Goal: Task Accomplishment & Management: Complete application form

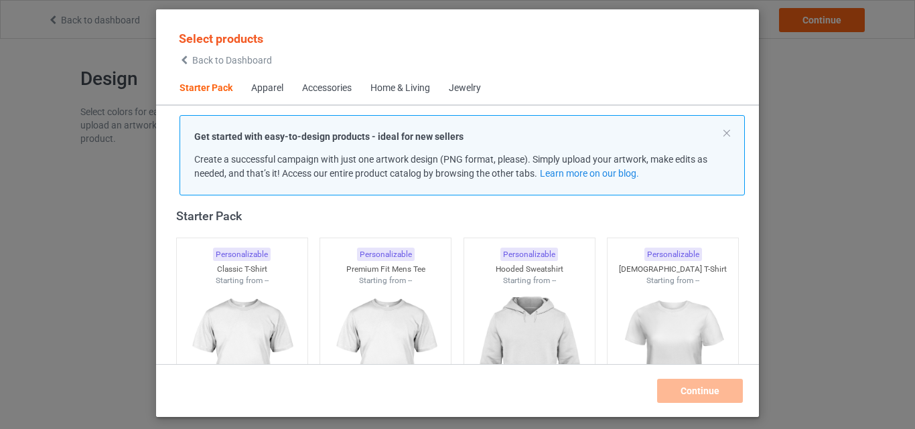
click at [266, 90] on div "Apparel" at bounding box center [267, 88] width 32 height 13
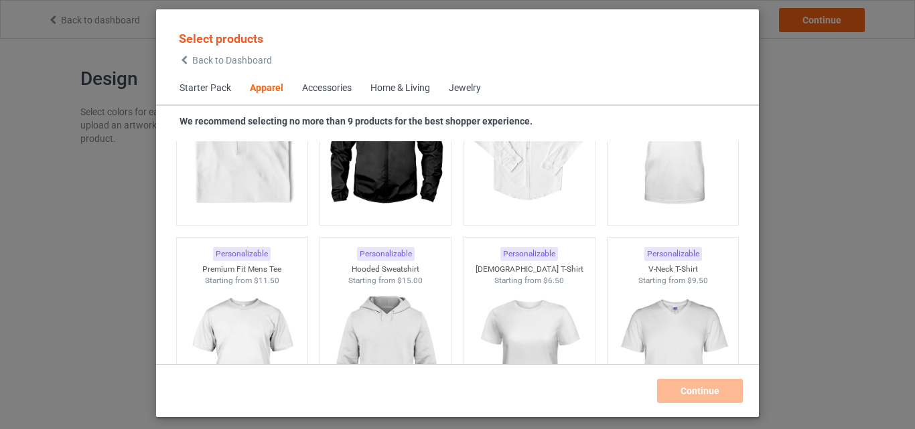
scroll to position [566, 0]
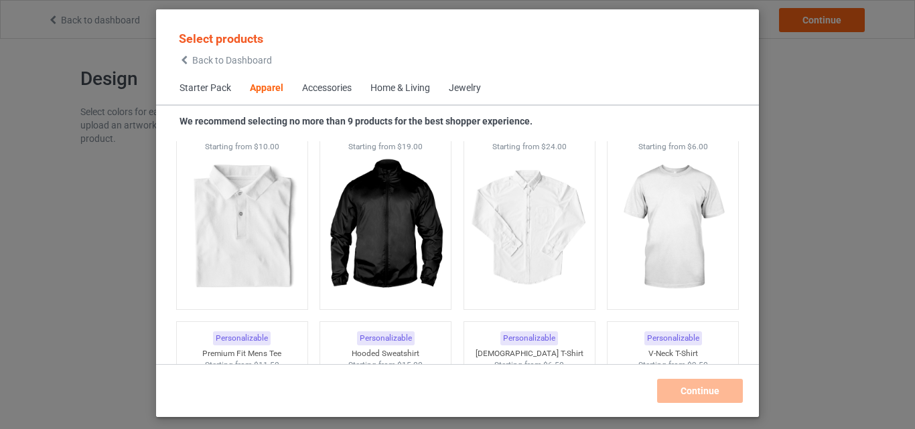
click at [210, 92] on span "Starter Pack" at bounding box center [205, 88] width 70 height 32
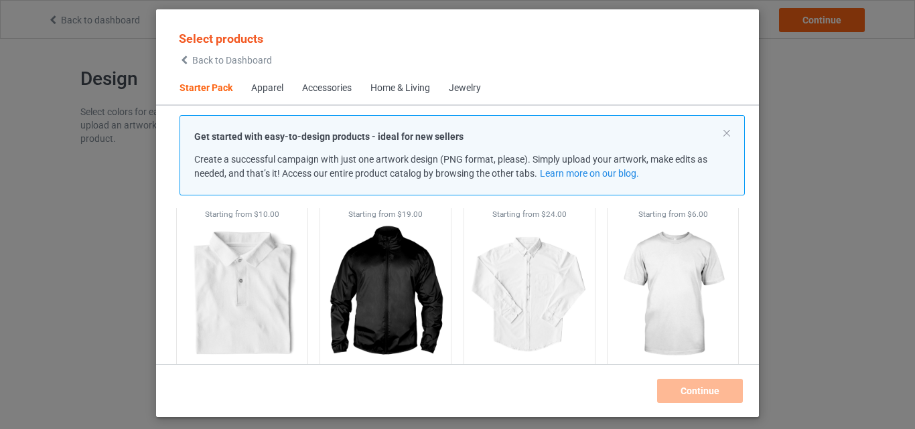
scroll to position [17, 0]
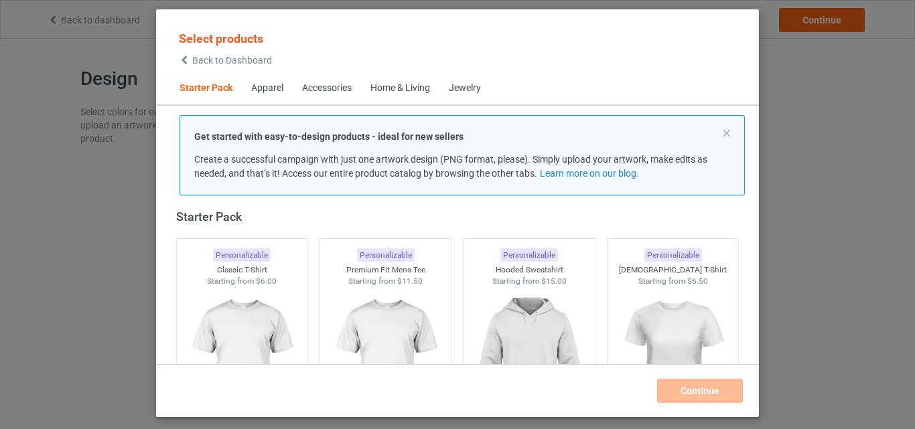
click at [277, 90] on div "Apparel" at bounding box center [267, 88] width 32 height 13
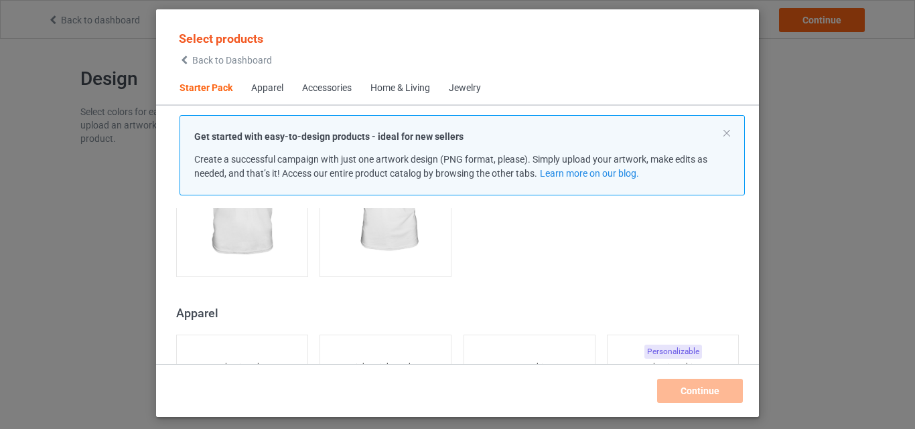
click at [261, 93] on div "Apparel" at bounding box center [267, 88] width 32 height 13
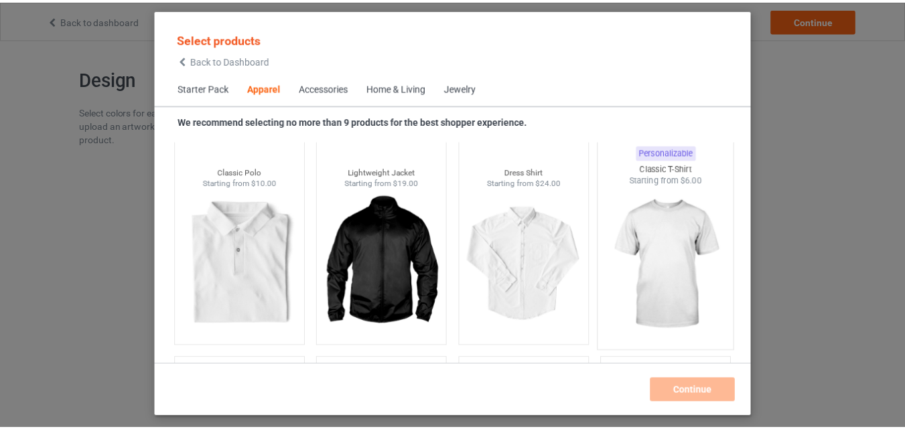
scroll to position [499, 0]
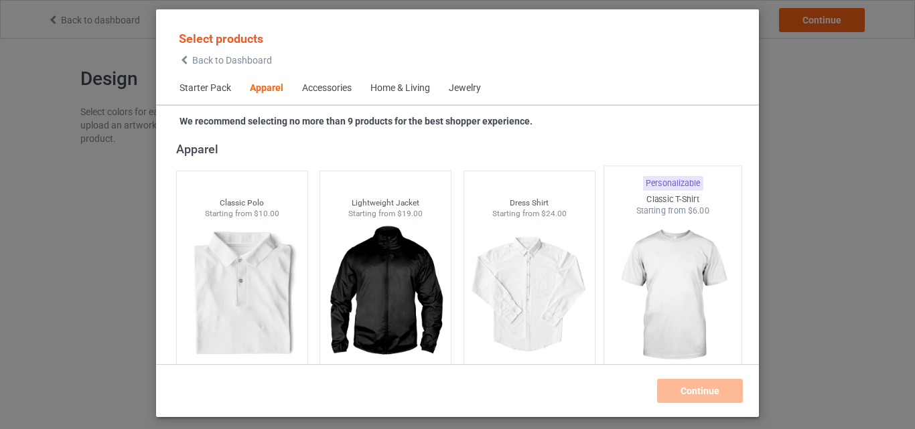
click at [651, 265] on img at bounding box center [673, 295] width 126 height 157
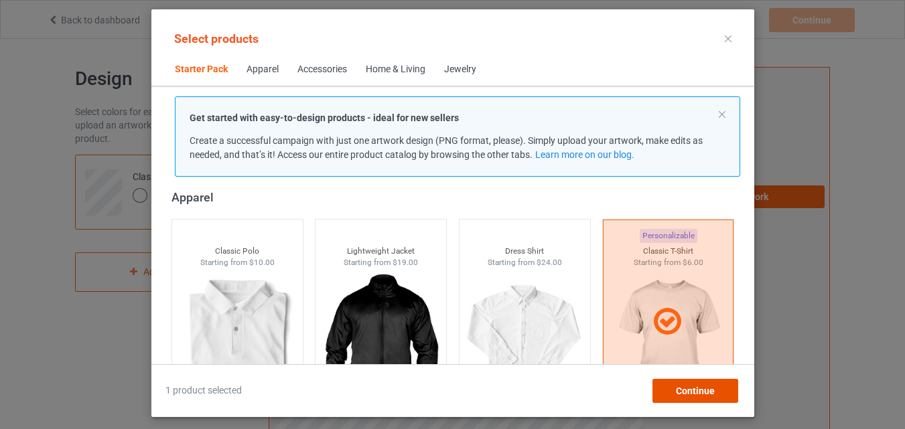
click at [697, 393] on span "Continue" at bounding box center [694, 391] width 39 height 11
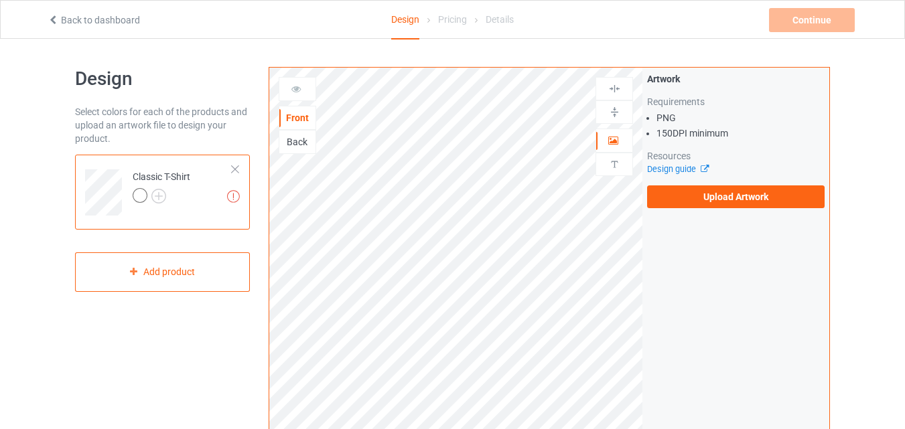
click at [287, 143] on div "Back" at bounding box center [297, 141] width 36 height 13
click at [163, 196] on img at bounding box center [158, 196] width 15 height 15
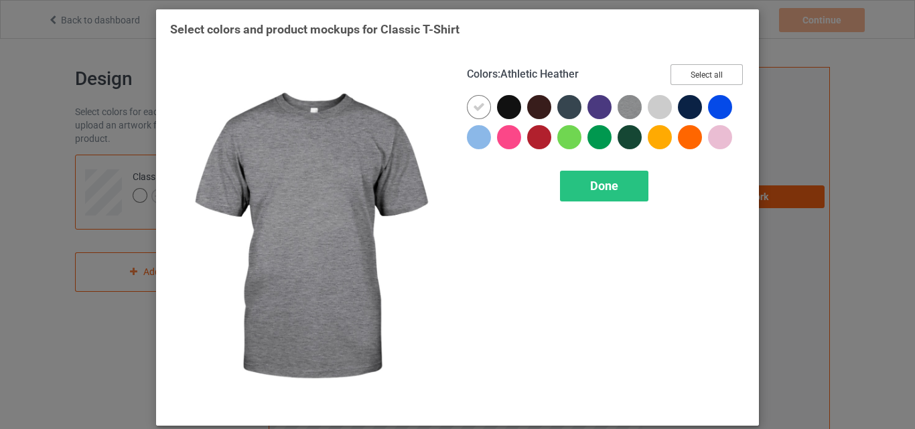
click at [701, 75] on button "Select all" at bounding box center [707, 74] width 72 height 21
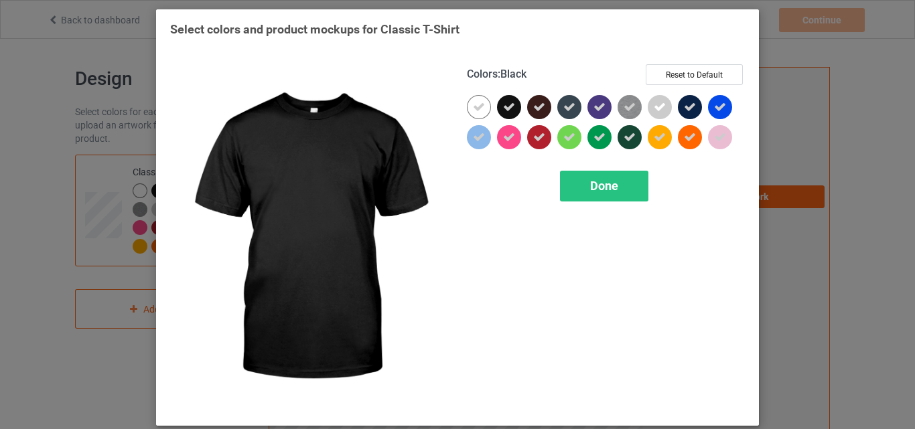
click at [503, 108] on icon at bounding box center [509, 107] width 12 height 12
click at [500, 108] on div at bounding box center [509, 107] width 24 height 24
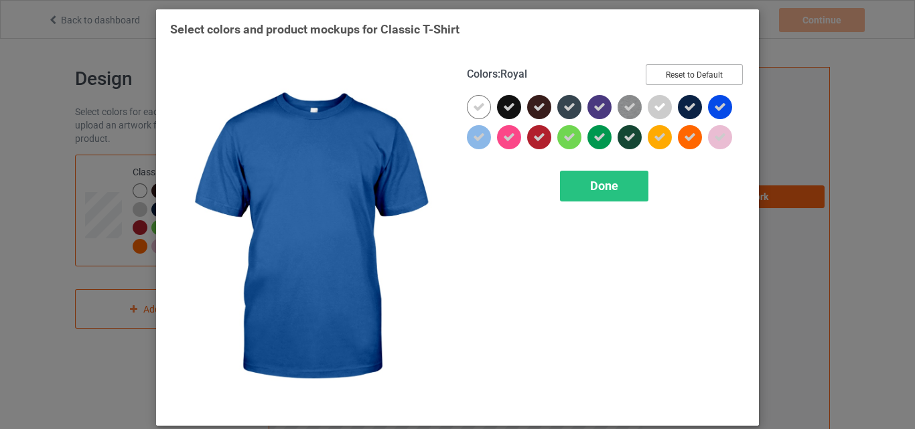
click at [714, 78] on button "Reset to Default" at bounding box center [694, 74] width 97 height 21
click at [714, 78] on button "Select all" at bounding box center [707, 74] width 72 height 21
click at [714, 78] on button "Reset to Default" at bounding box center [694, 74] width 97 height 21
click at [714, 78] on button "Select all" at bounding box center [707, 74] width 72 height 21
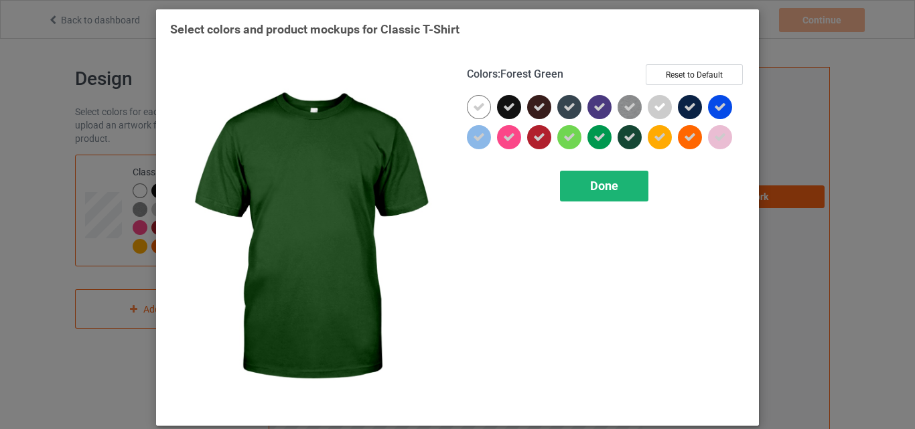
click at [590, 188] on span "Done" at bounding box center [604, 186] width 28 height 14
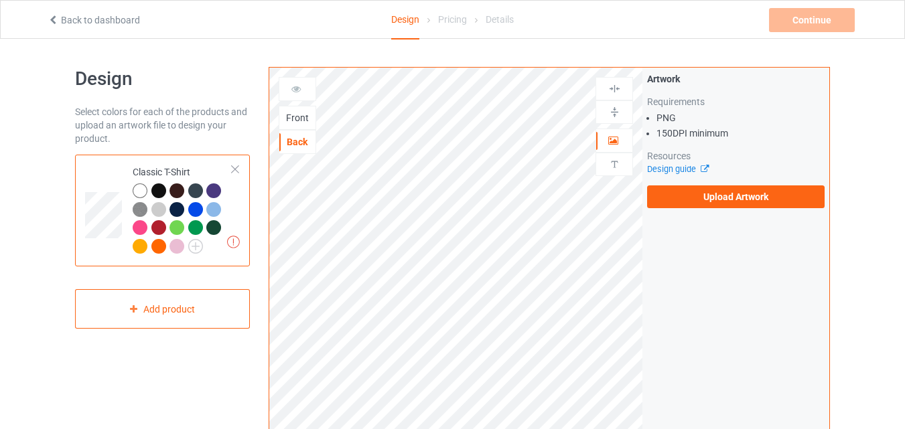
click at [291, 94] on div at bounding box center [297, 88] width 36 height 13
click at [691, 165] on link "Design guide" at bounding box center [677, 169] width 61 height 10
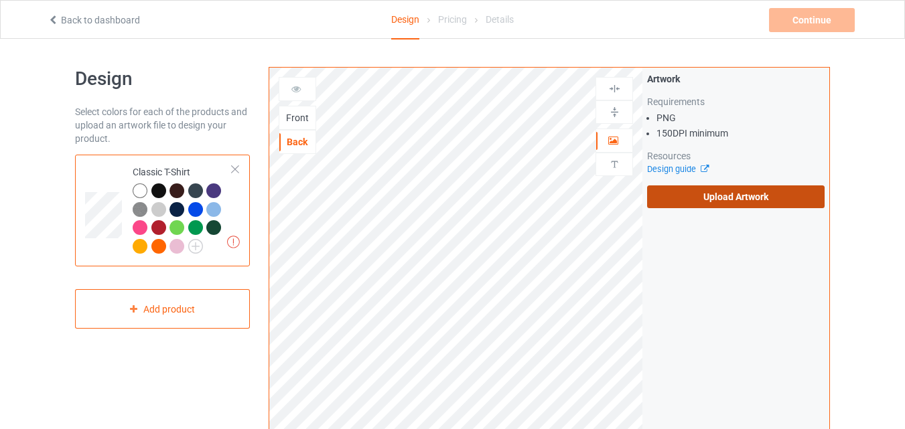
click at [710, 193] on label "Upload Artwork" at bounding box center [736, 197] width 178 height 23
click at [0, 0] on input "Upload Artwork" at bounding box center [0, 0] width 0 height 0
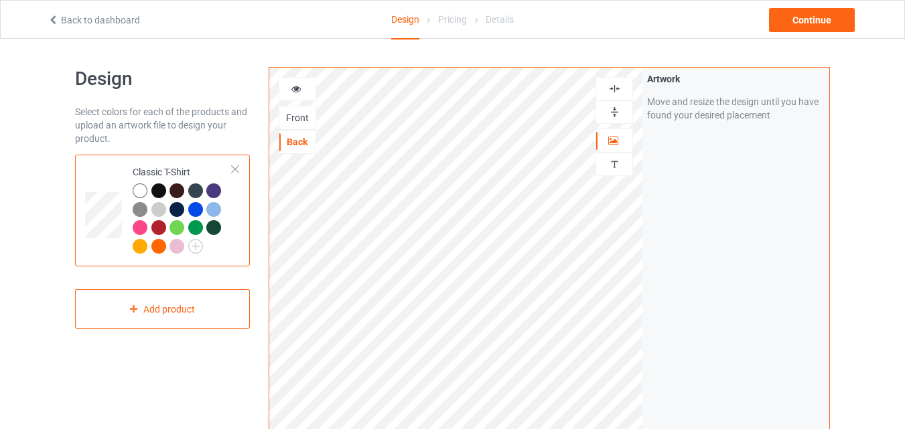
click at [616, 90] on img at bounding box center [614, 88] width 13 height 13
click at [612, 113] on img at bounding box center [614, 112] width 13 height 13
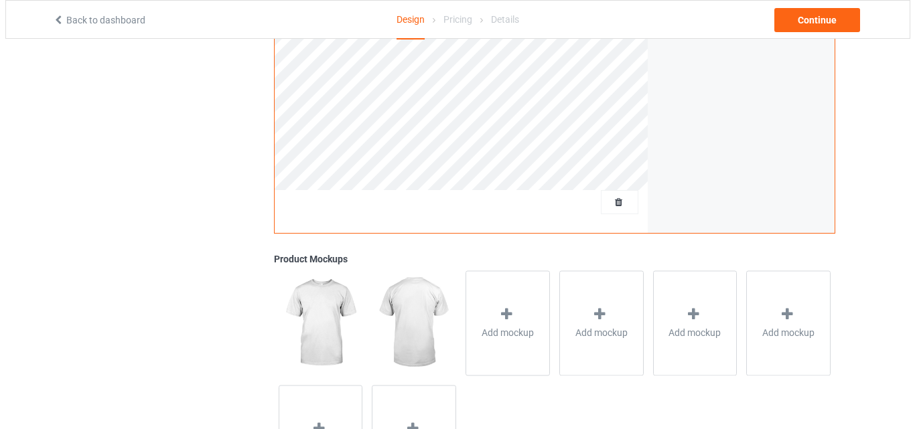
scroll to position [439, 0]
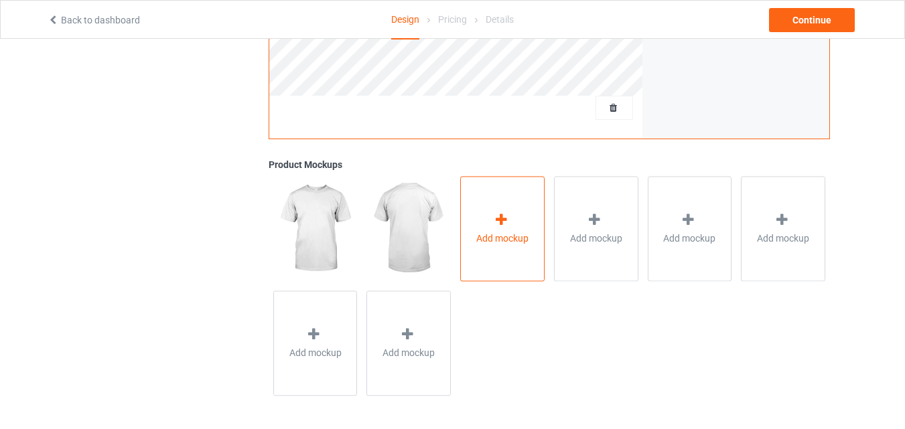
click at [518, 235] on span "Add mockup" at bounding box center [502, 238] width 52 height 13
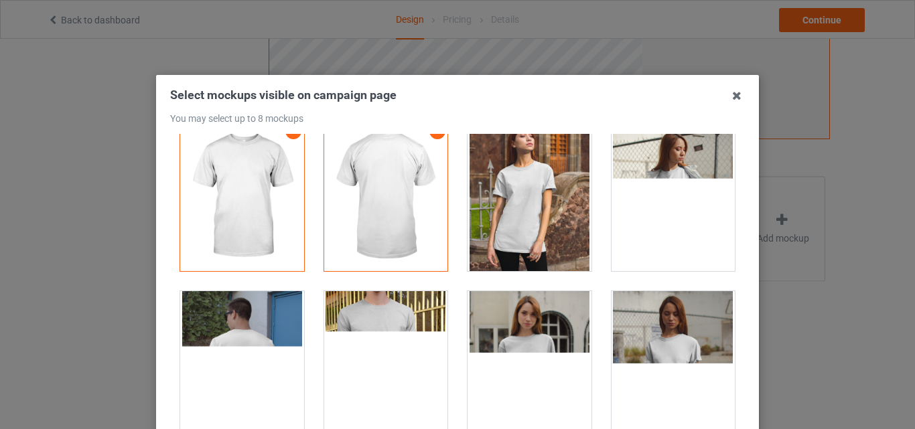
scroll to position [0, 0]
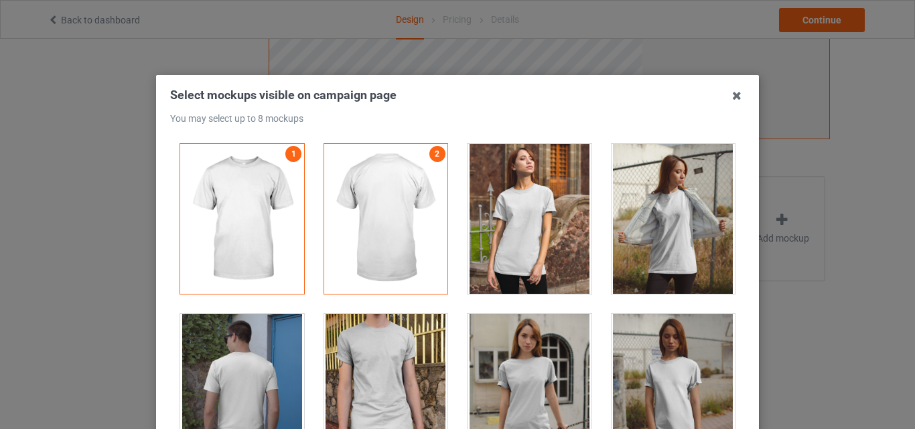
click at [512, 192] on div at bounding box center [530, 219] width 124 height 150
click at [513, 192] on div at bounding box center [530, 219] width 124 height 150
click at [476, 119] on div "You may select up to 8 mockups" at bounding box center [457, 119] width 575 height 12
click at [730, 92] on icon at bounding box center [736, 95] width 21 height 21
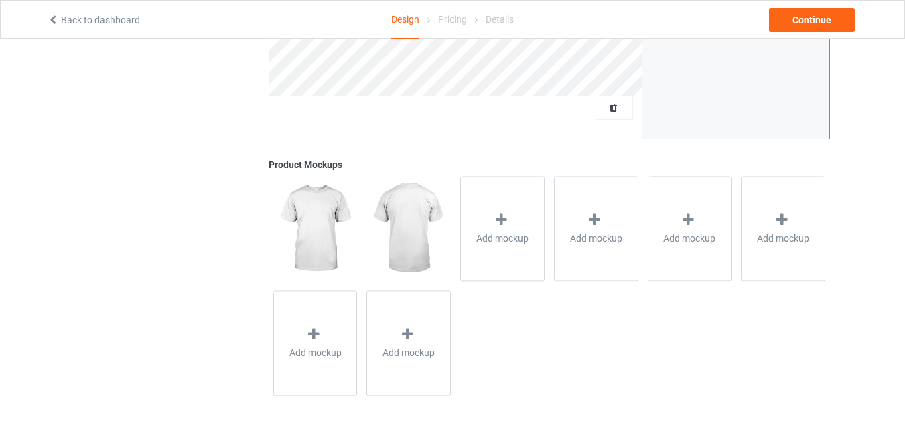
drag, startPoint x: 240, startPoint y: 181, endPoint x: 190, endPoint y: 166, distance: 52.4
click at [182, 166] on div "Design Select colors for each of the products and upload an artwork file to des…" at bounding box center [163, 14] width 194 height 791
click at [513, 222] on div "Add mockup" at bounding box center [502, 228] width 84 height 105
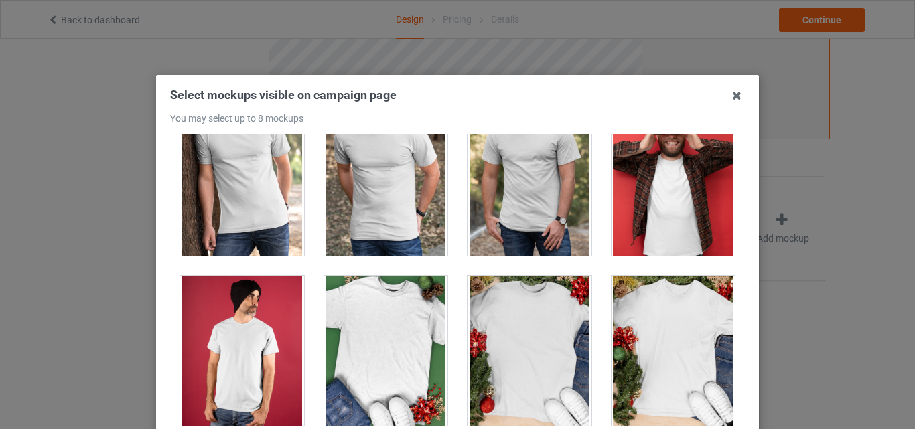
scroll to position [1742, 0]
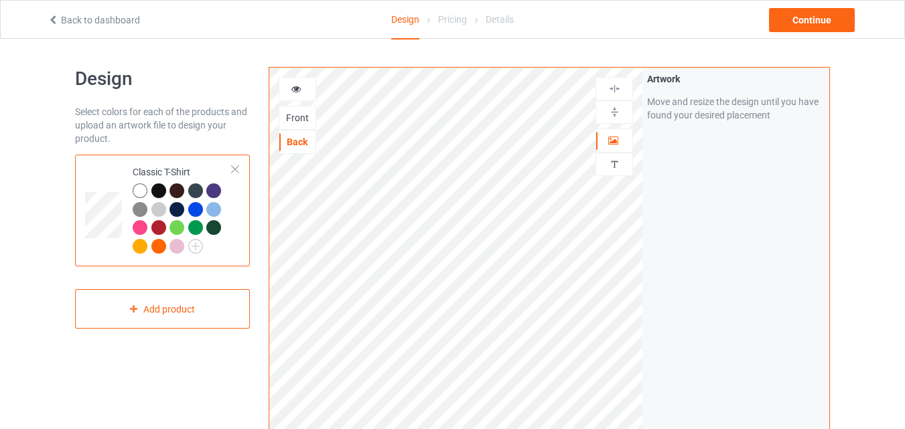
click at [160, 188] on div at bounding box center [158, 191] width 15 height 15
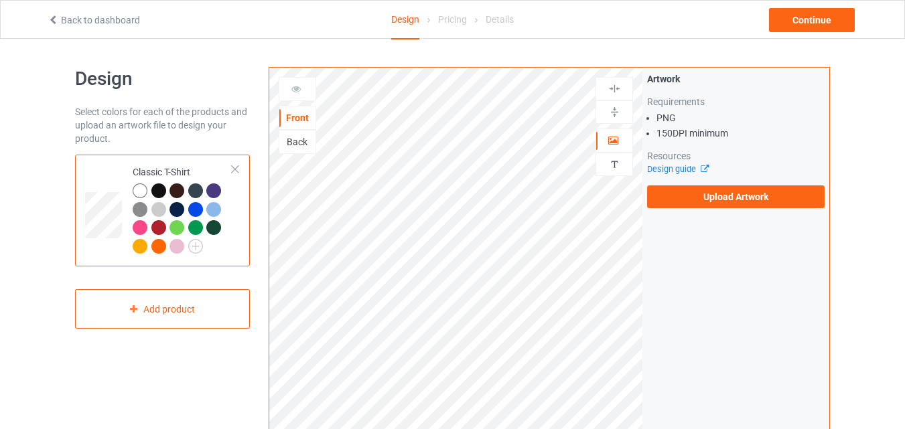
click at [173, 193] on div at bounding box center [177, 191] width 15 height 15
click at [157, 192] on div at bounding box center [158, 191] width 15 height 15
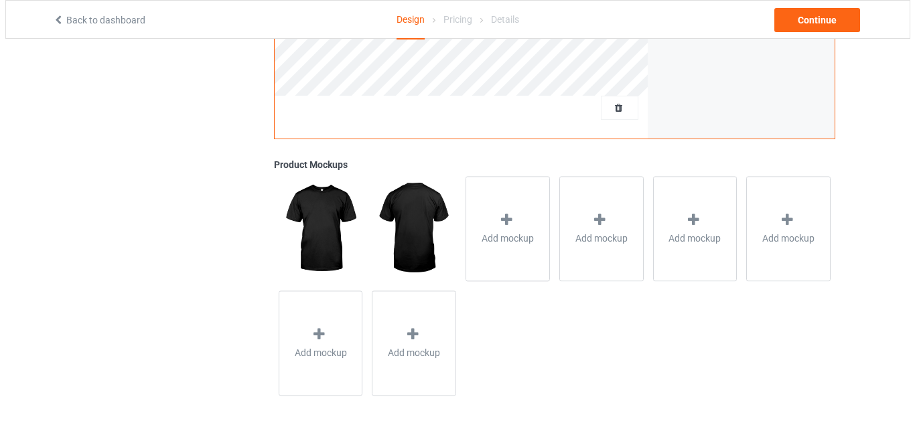
scroll to position [439, 0]
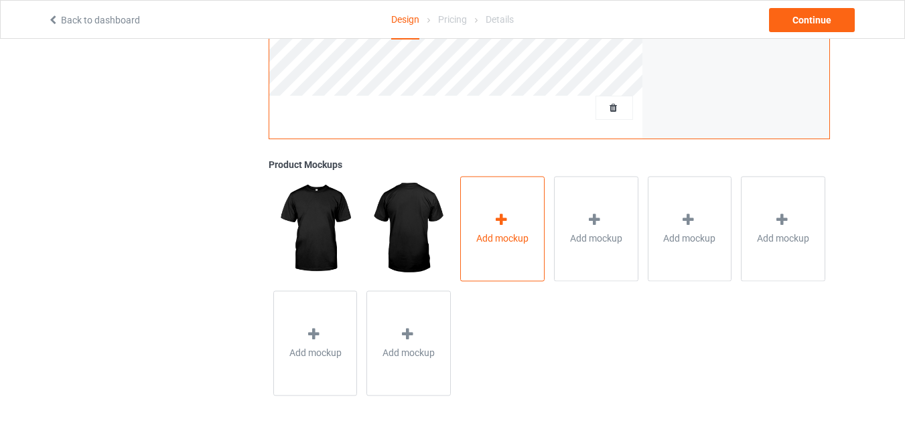
click at [507, 237] on span "Add mockup" at bounding box center [502, 238] width 52 height 13
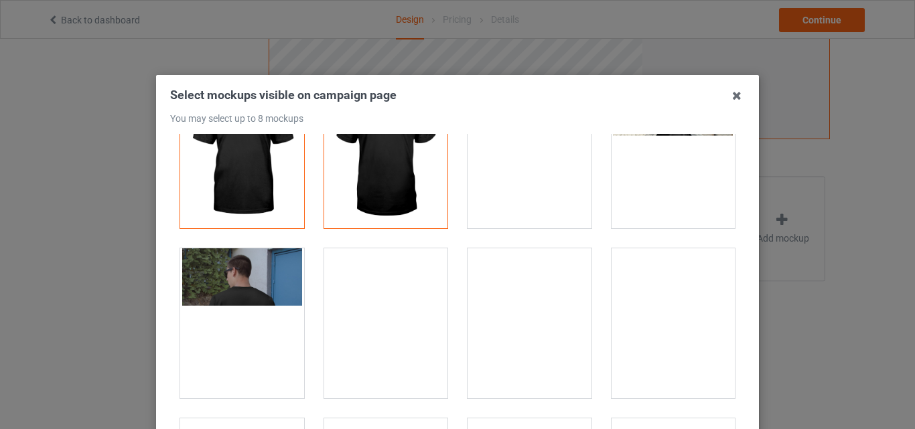
scroll to position [0, 0]
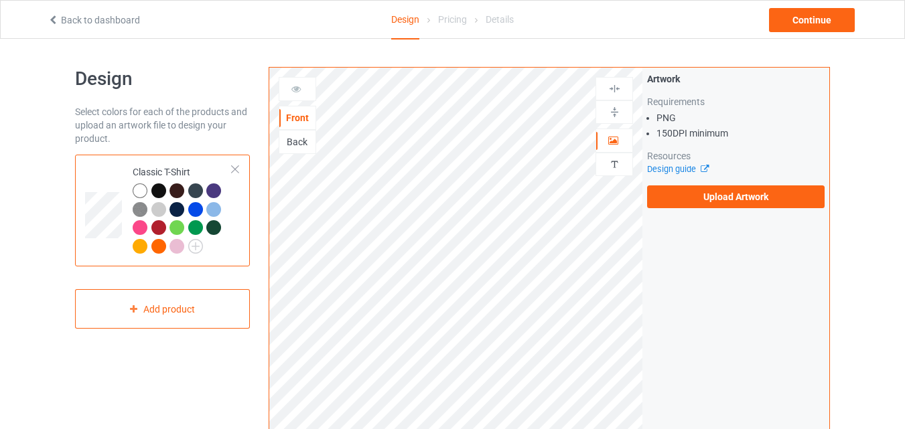
click at [291, 151] on div "Back" at bounding box center [298, 142] width 38 height 24
click at [293, 139] on div "Back" at bounding box center [297, 141] width 36 height 13
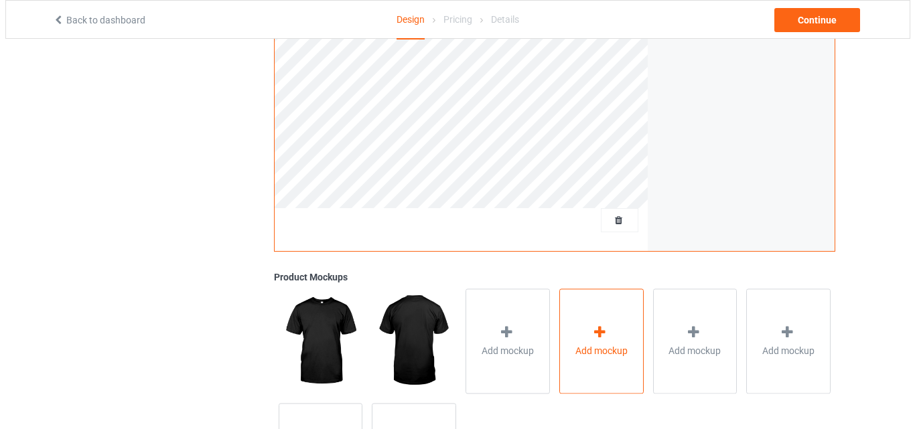
scroll to position [402, 0]
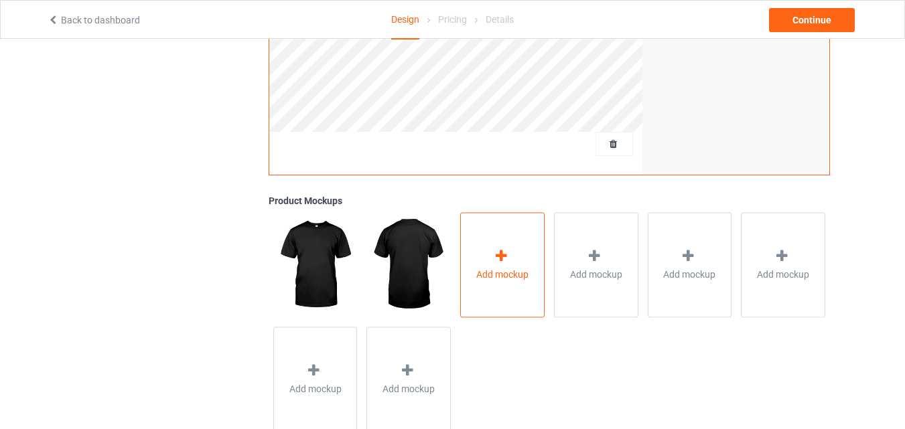
click at [503, 266] on div at bounding box center [502, 258] width 19 height 19
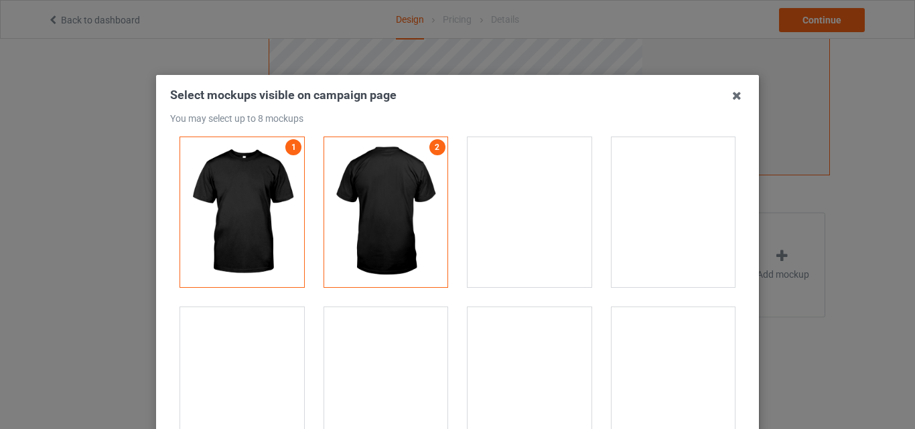
scroll to position [0, 0]
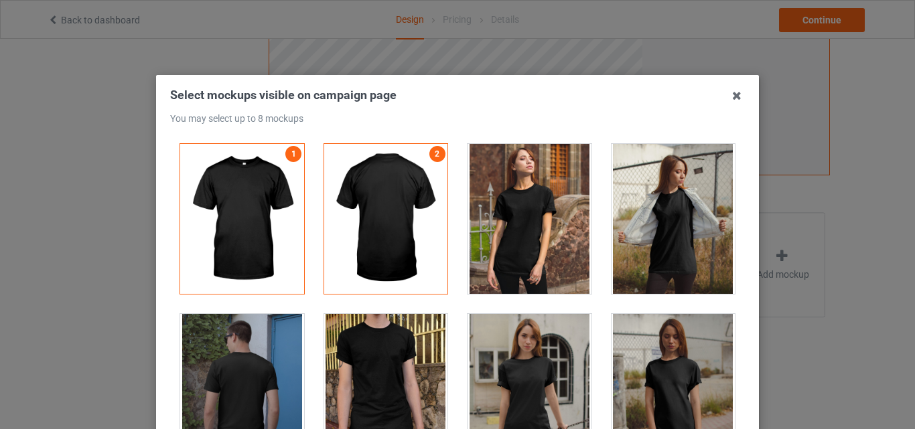
click at [398, 166] on div at bounding box center [386, 219] width 124 height 150
click at [283, 182] on div at bounding box center [242, 219] width 124 height 150
click at [515, 182] on div at bounding box center [530, 219] width 124 height 150
click at [516, 182] on div at bounding box center [530, 219] width 124 height 150
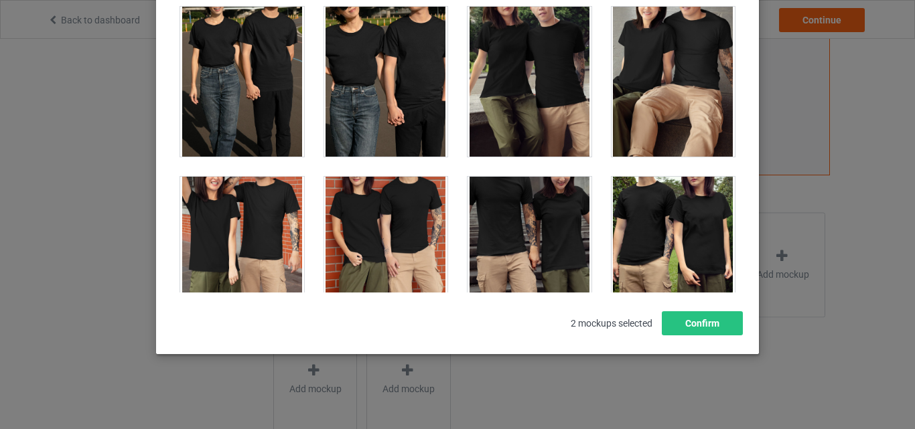
scroll to position [4958, 0]
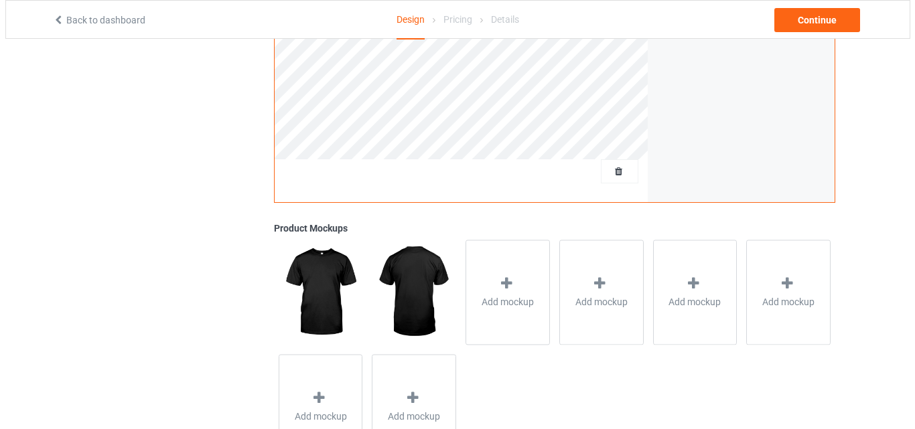
scroll to position [439, 0]
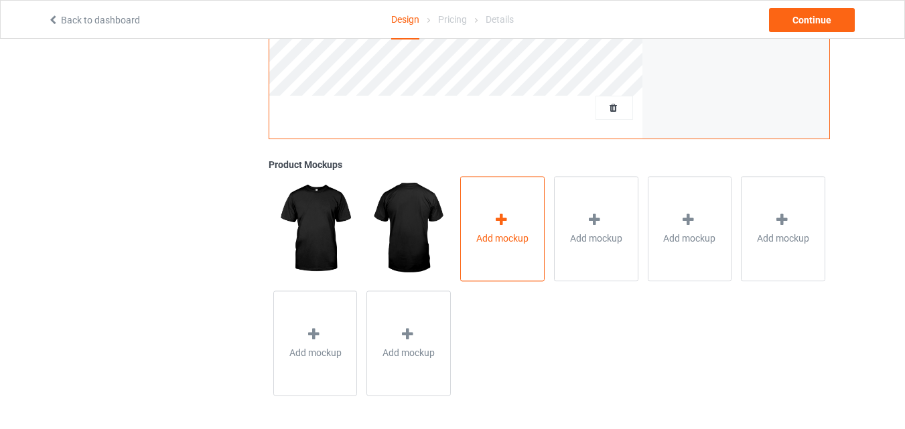
click at [487, 223] on div "Add mockup" at bounding box center [502, 228] width 84 height 105
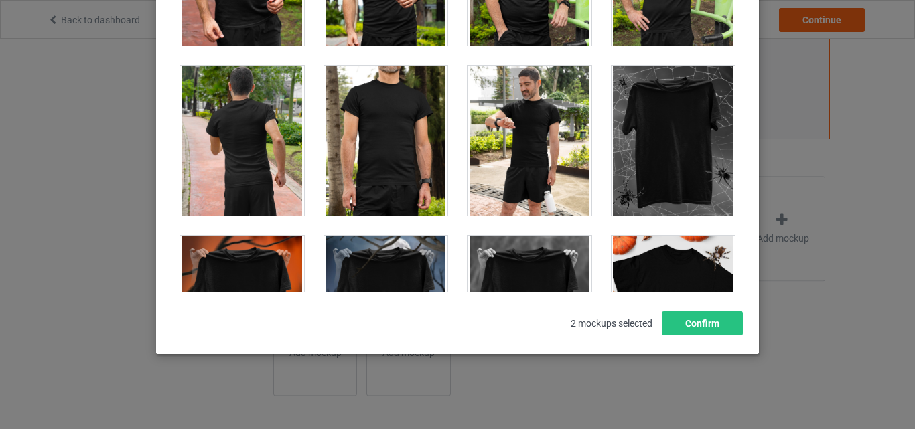
scroll to position [13333, 0]
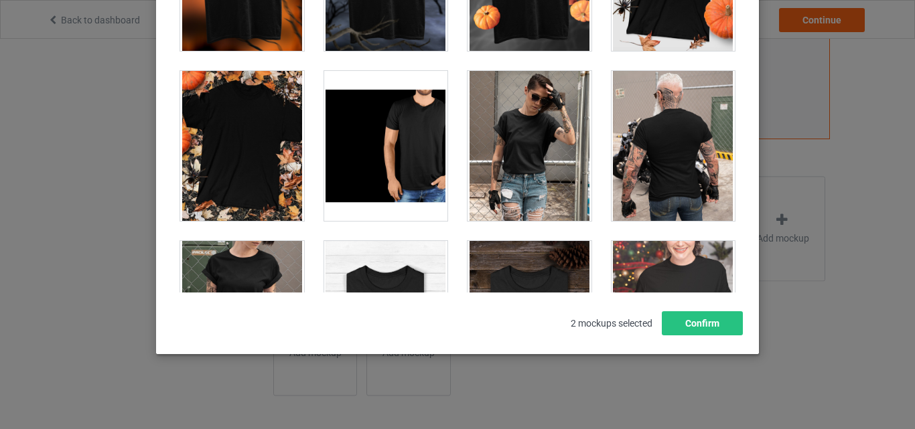
click at [688, 143] on div at bounding box center [674, 146] width 124 height 150
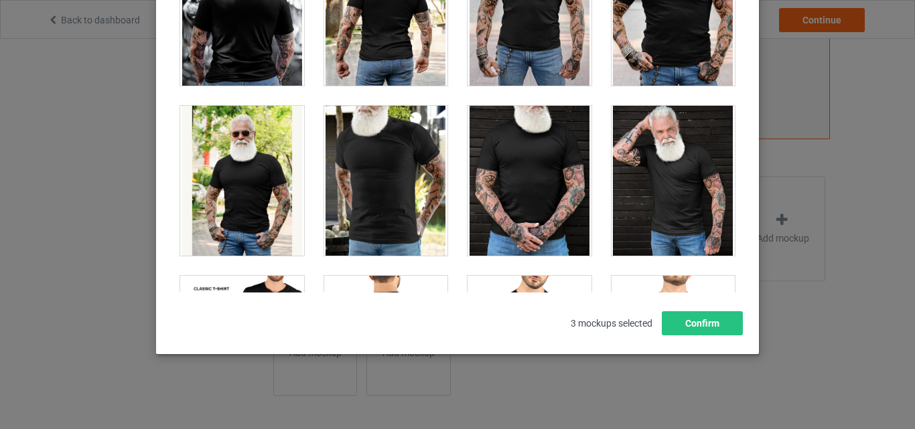
scroll to position [10921, 0]
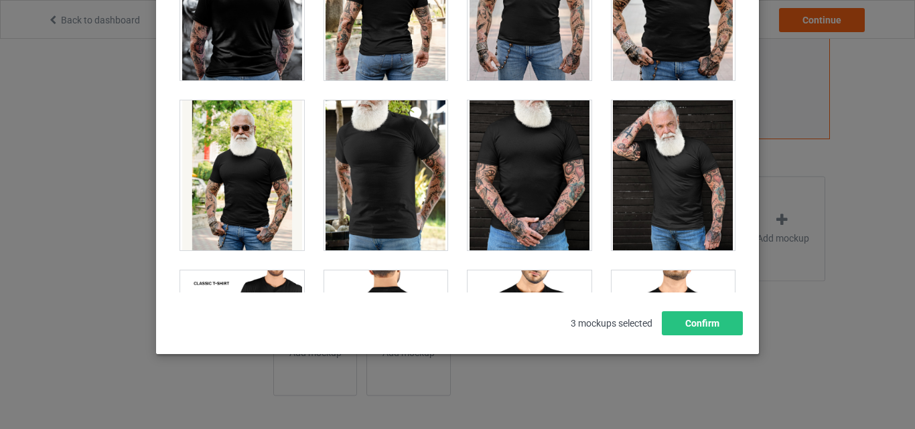
click at [537, 155] on div at bounding box center [530, 175] width 124 height 150
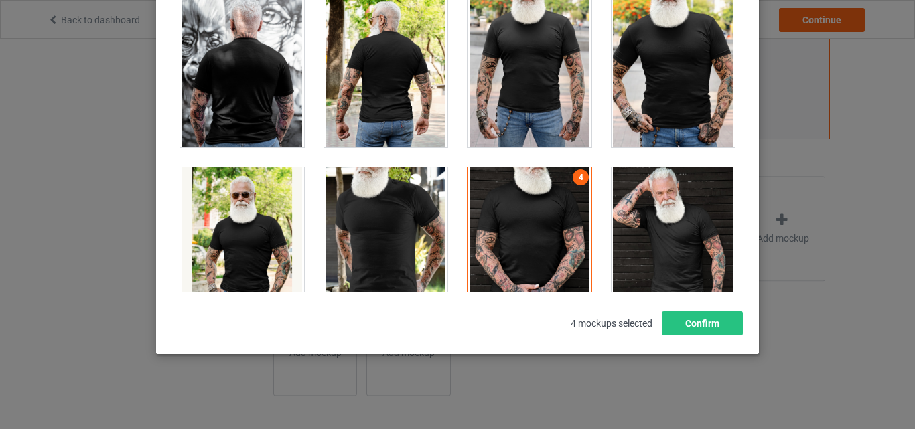
scroll to position [10653, 0]
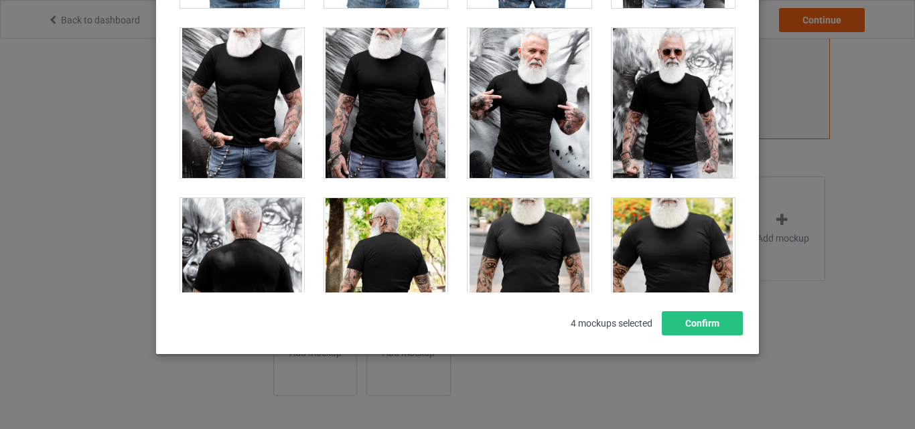
drag, startPoint x: 674, startPoint y: 226, endPoint x: 676, endPoint y: 210, distance: 16.9
click at [674, 226] on div at bounding box center [674, 273] width 124 height 150
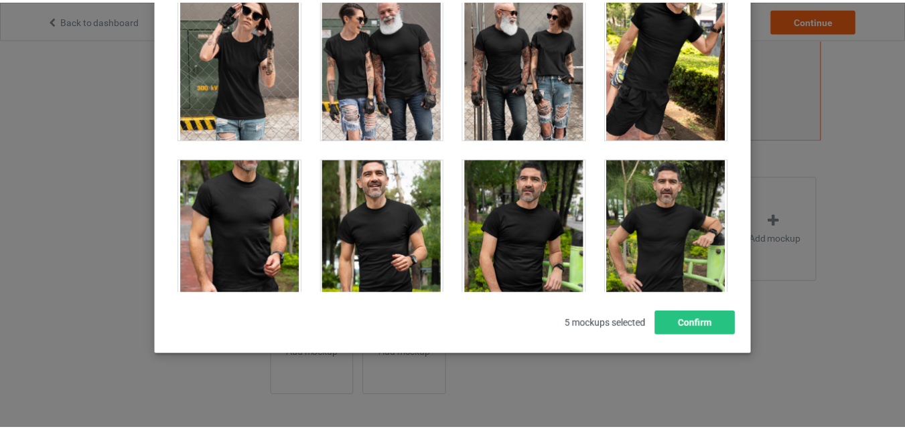
scroll to position [12730, 0]
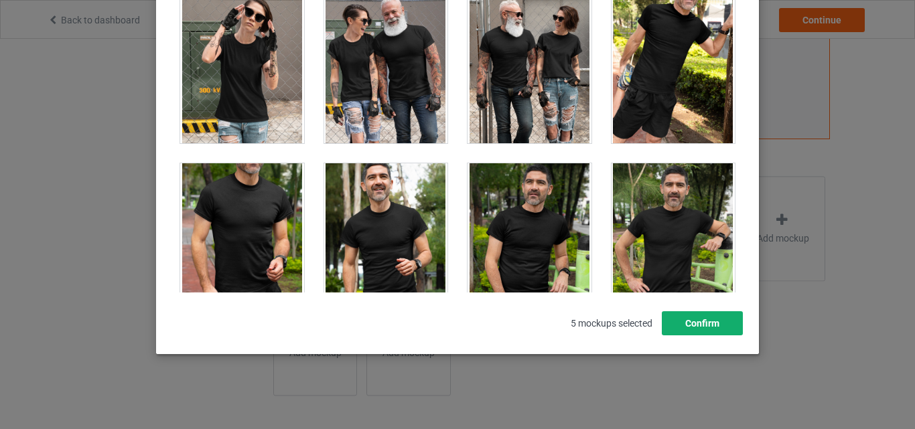
click at [704, 323] on button "Confirm" at bounding box center [702, 324] width 81 height 24
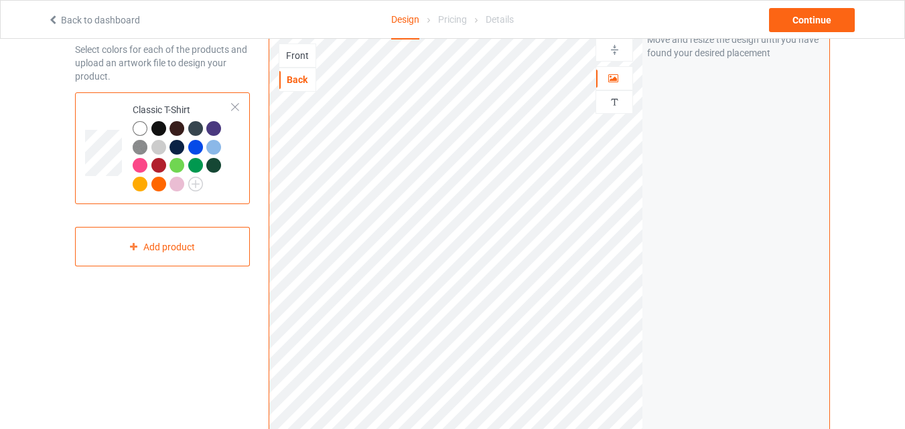
scroll to position [0, 0]
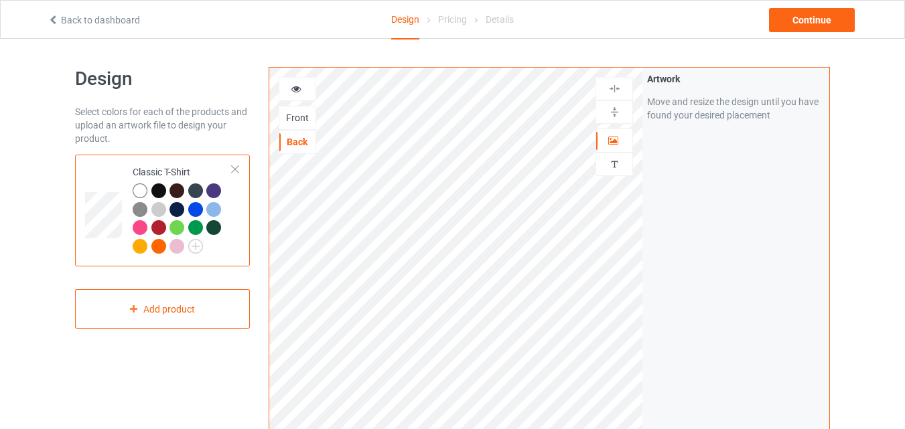
click at [302, 122] on div "Front" at bounding box center [297, 117] width 36 height 13
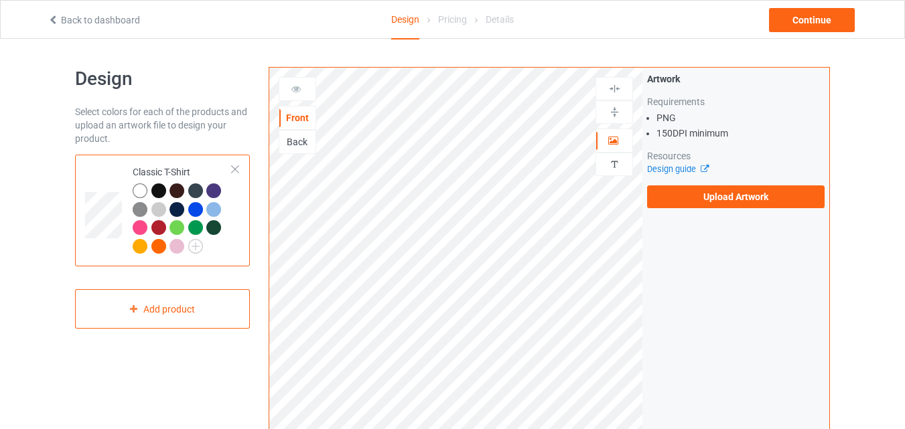
click at [282, 137] on div "Back" at bounding box center [297, 141] width 36 height 13
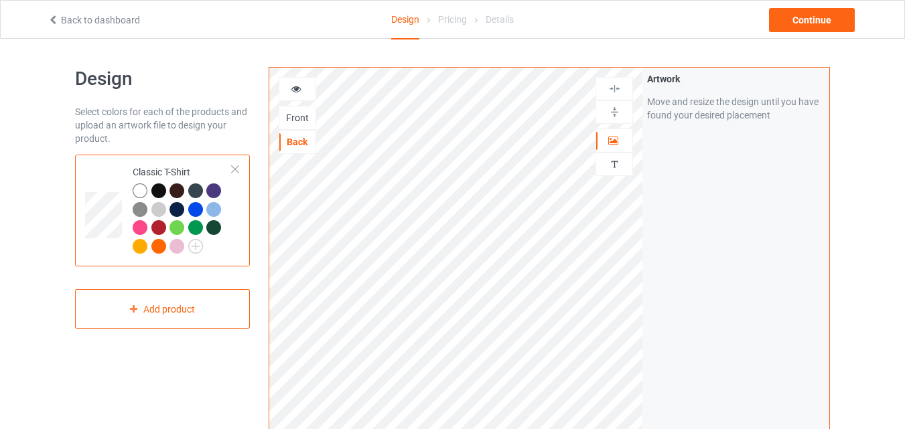
click at [308, 121] on div "Front" at bounding box center [297, 117] width 36 height 13
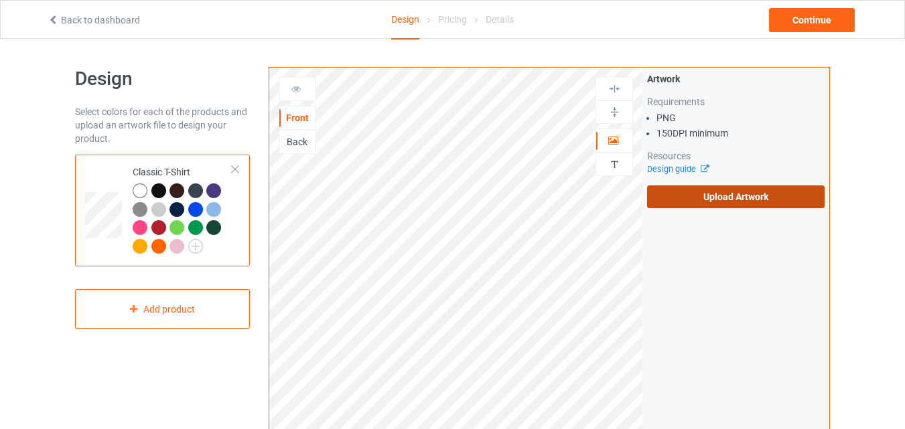
click at [730, 198] on label "Upload Artwork" at bounding box center [736, 197] width 178 height 23
click at [0, 0] on input "Upload Artwork" at bounding box center [0, 0] width 0 height 0
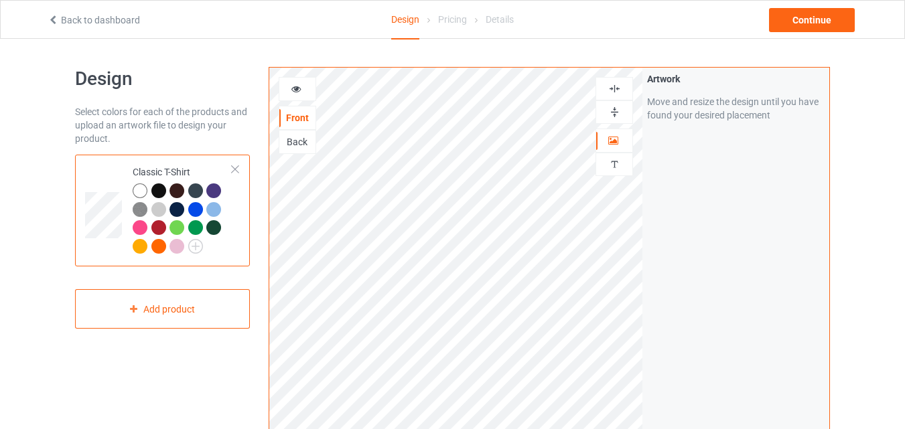
click at [308, 139] on div "Back" at bounding box center [297, 141] width 36 height 13
click at [295, 110] on div "Front" at bounding box center [298, 118] width 38 height 24
click at [301, 115] on div "Front" at bounding box center [297, 117] width 36 height 13
click at [299, 92] on icon at bounding box center [296, 86] width 11 height 9
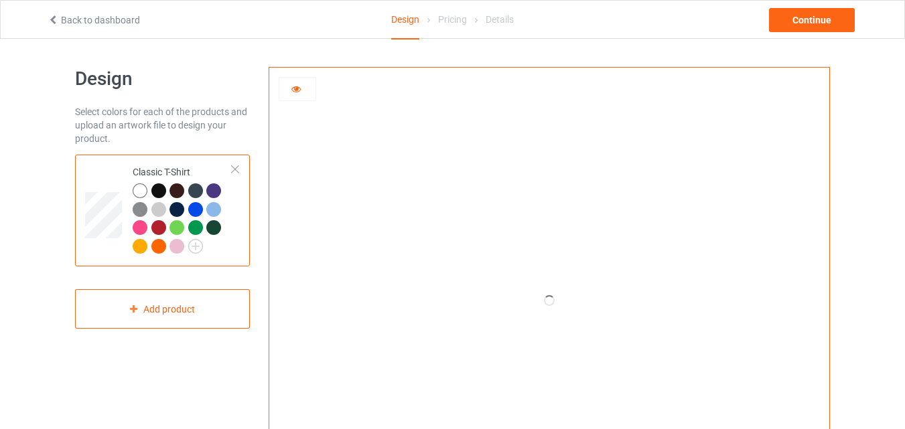
click at [312, 96] on div at bounding box center [297, 88] width 36 height 13
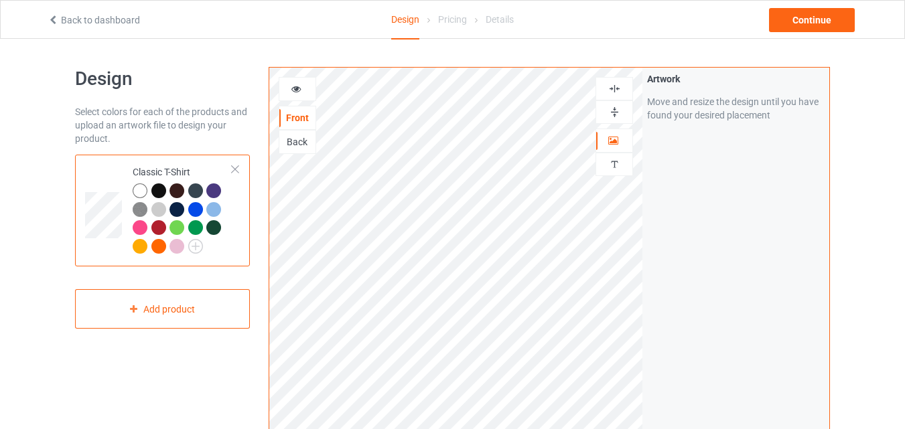
click at [291, 141] on div "Back" at bounding box center [297, 141] width 36 height 13
click at [305, 113] on div "Front" at bounding box center [297, 117] width 36 height 13
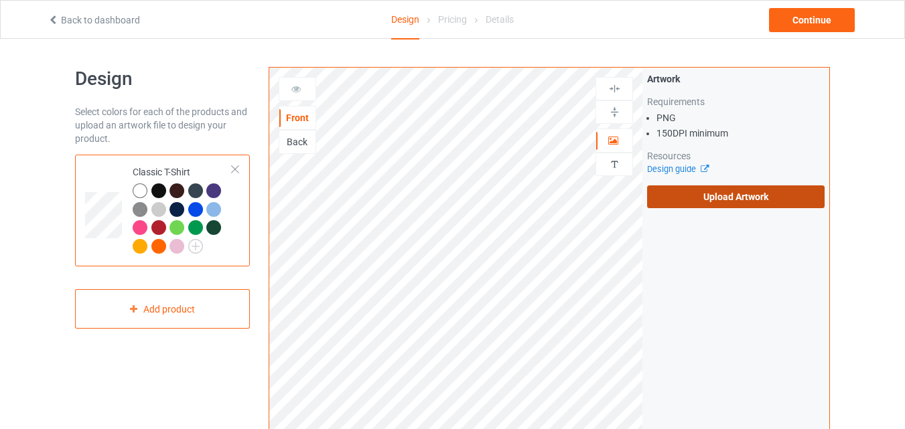
click at [740, 201] on label "Upload Artwork" at bounding box center [736, 197] width 178 height 23
click at [0, 0] on input "Upload Artwork" at bounding box center [0, 0] width 0 height 0
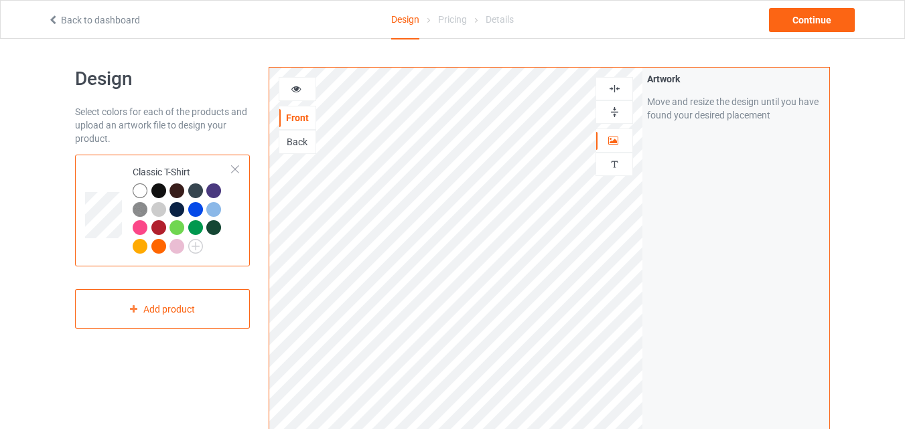
click at [157, 189] on div at bounding box center [158, 191] width 15 height 15
click at [838, 23] on div "Continue" at bounding box center [812, 20] width 86 height 24
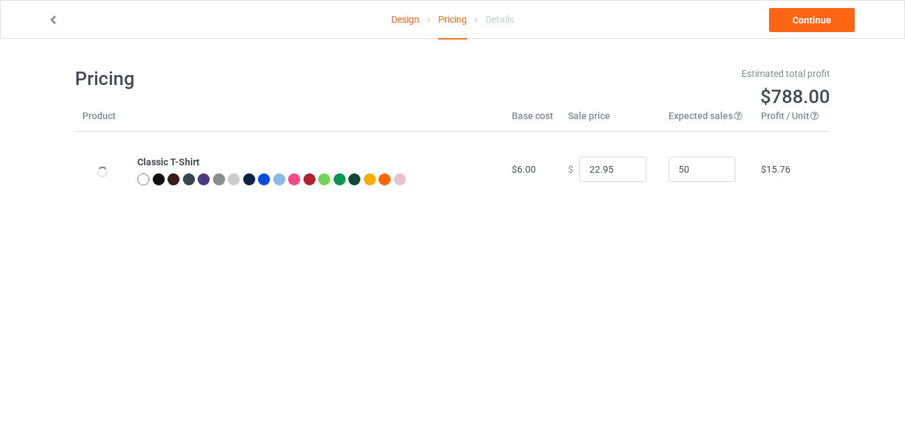
type input "26.95"
click at [827, 21] on link "Continue" at bounding box center [812, 20] width 86 height 24
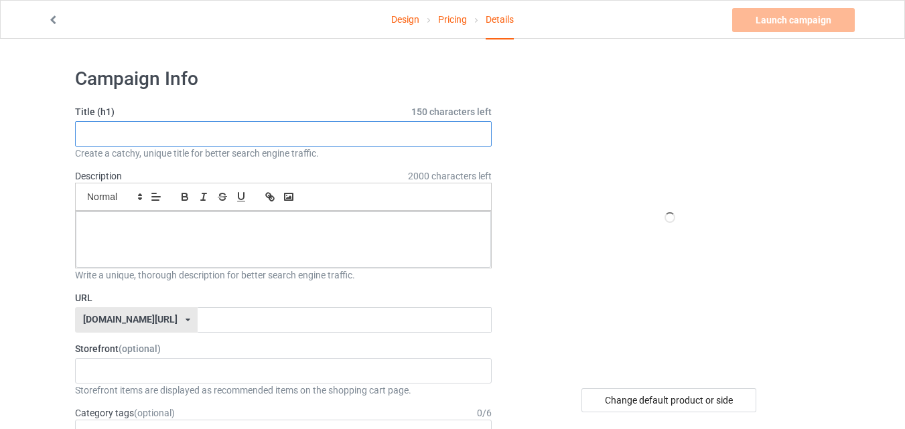
click at [230, 141] on input "text" at bounding box center [283, 133] width 417 height 25
type input "try so"
click at [216, 320] on input "text" at bounding box center [344, 320] width 293 height 25
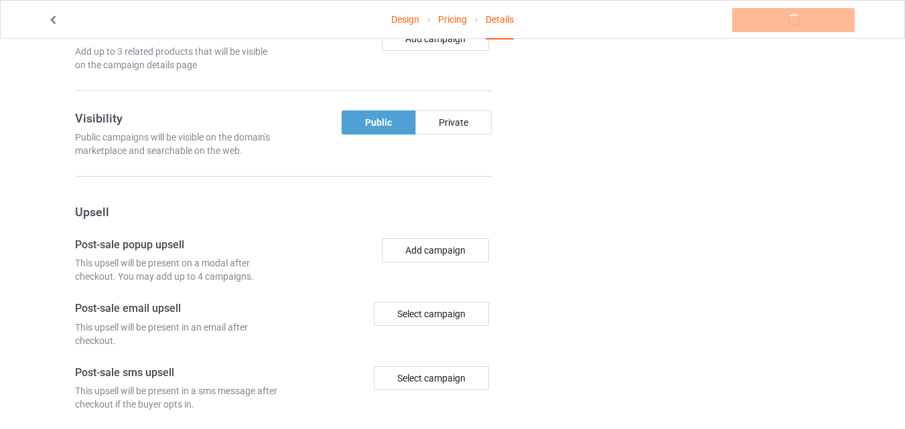
scroll to position [663, 0]
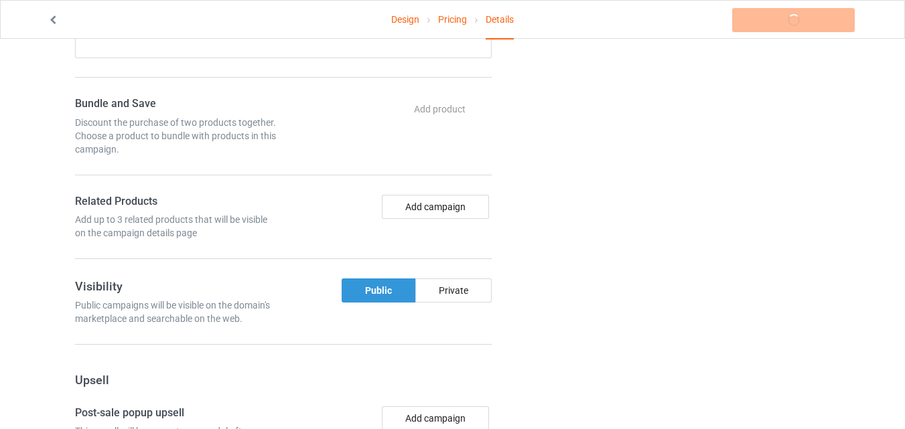
click at [383, 291] on div "Public" at bounding box center [379, 291] width 74 height 24
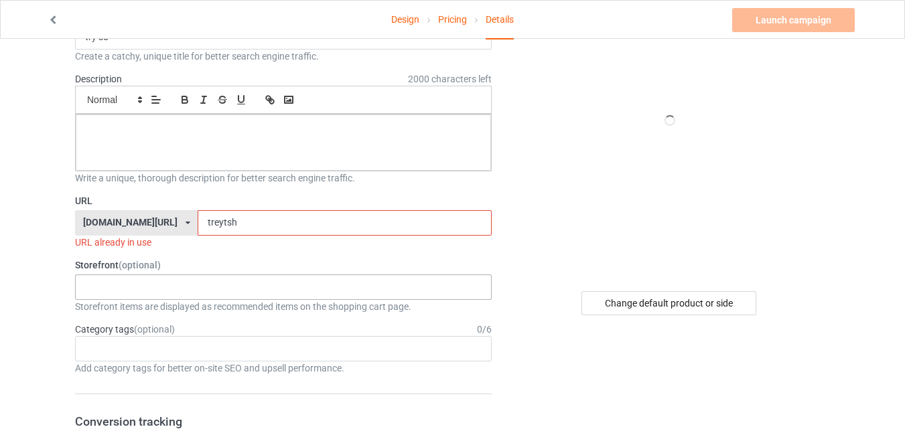
scroll to position [0, 0]
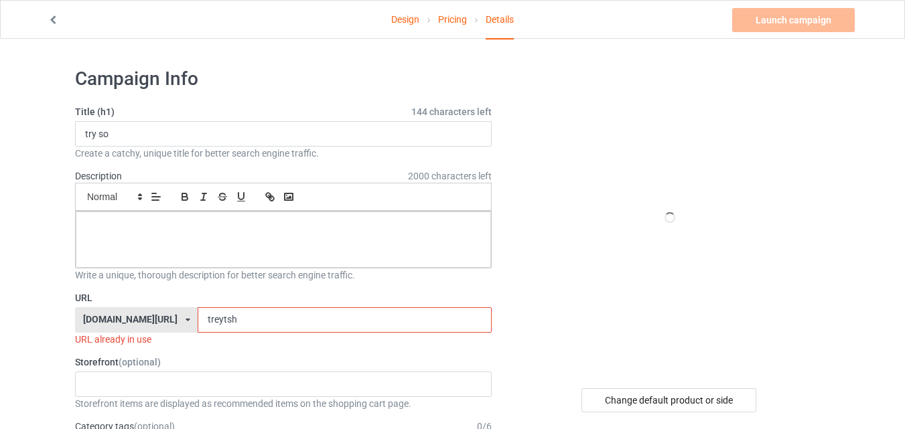
click at [243, 308] on input "treytsh" at bounding box center [344, 320] width 293 height 25
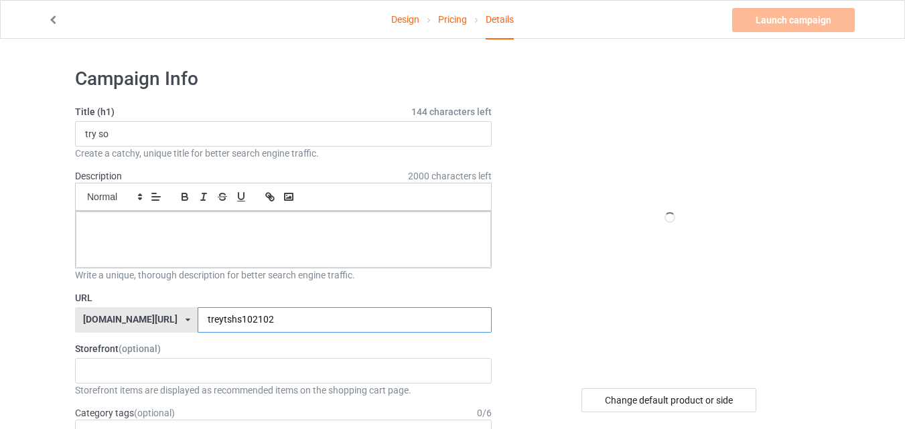
type input "treytshs102102"
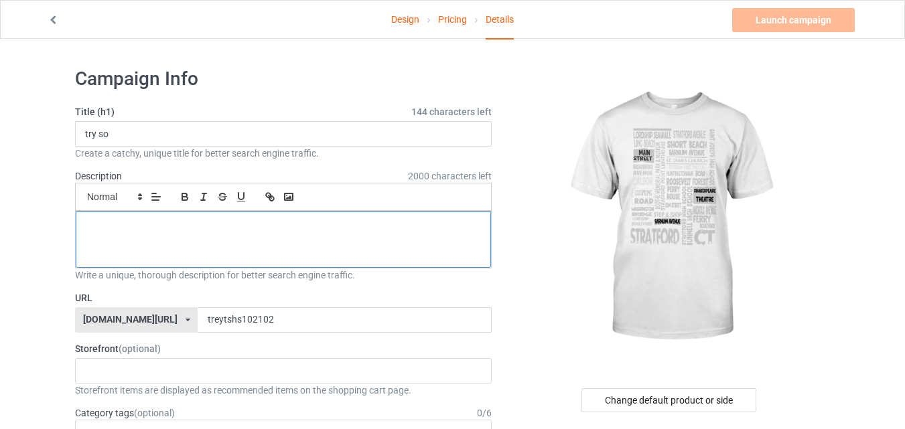
click at [178, 224] on p at bounding box center [283, 226] width 394 height 13
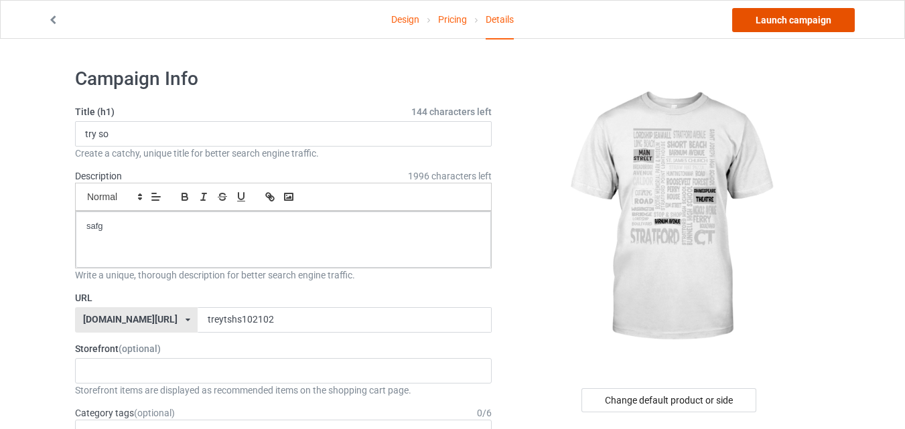
click at [762, 21] on link "Launch campaign" at bounding box center [793, 20] width 123 height 24
